Goal: Find specific page/section: Find specific page/section

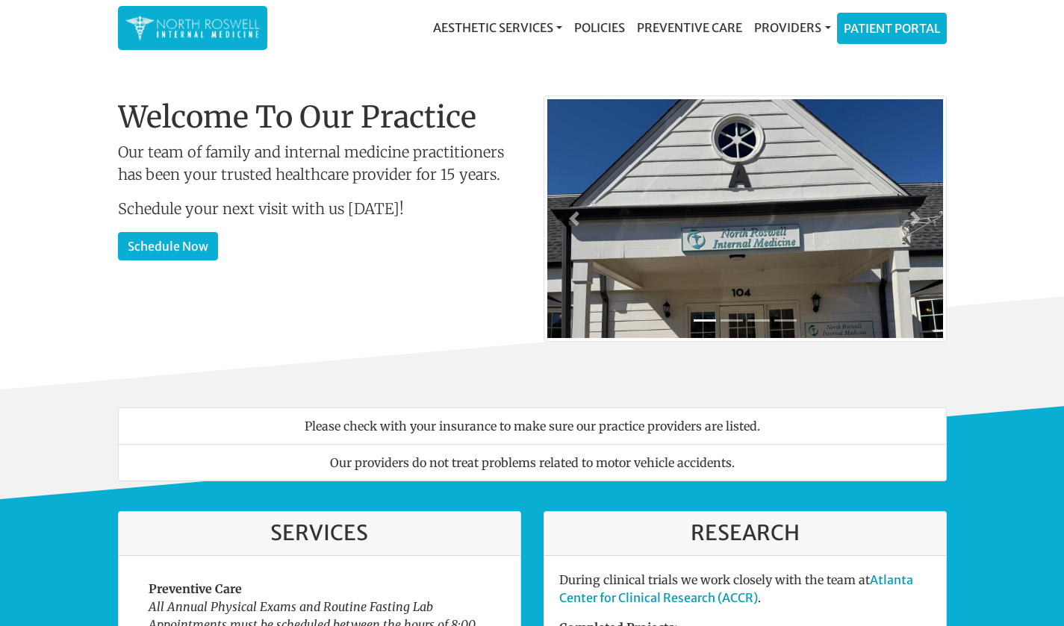
click at [796, 28] on link "Providers" at bounding box center [792, 28] width 88 height 30
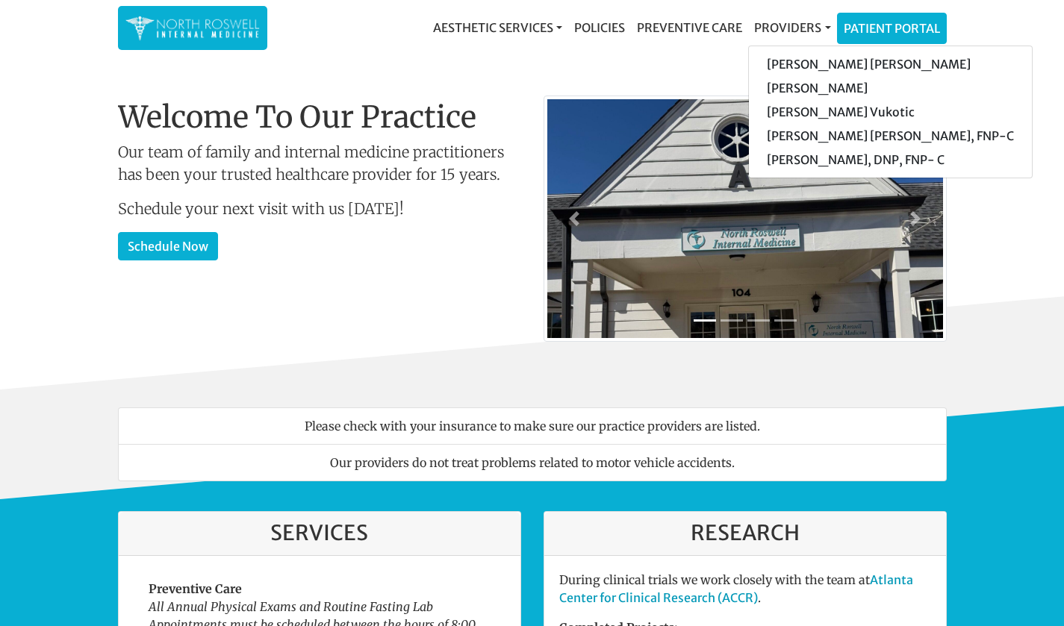
click at [858, 65] on link "[PERSON_NAME] [PERSON_NAME]" at bounding box center [890, 64] width 283 height 24
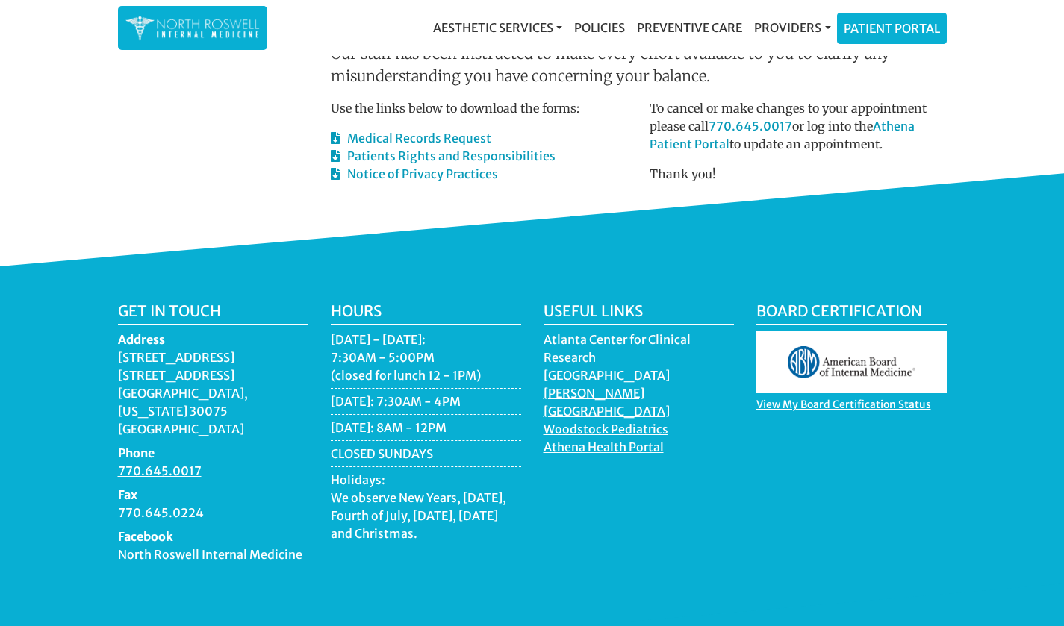
scroll to position [860, 0]
